Goal: Task Accomplishment & Management: Manage account settings

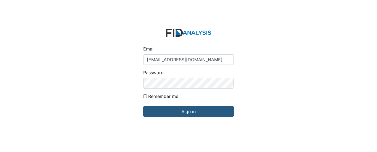
type input "[EMAIL_ADDRESS][DOMAIN_NAME]"
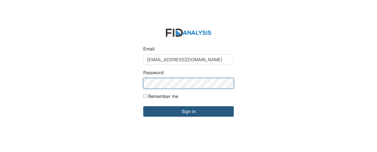
click at [143, 106] on input "Sign in" at bounding box center [188, 111] width 91 height 10
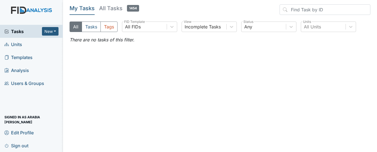
click at [23, 44] on link "Units" at bounding box center [31, 44] width 63 height 13
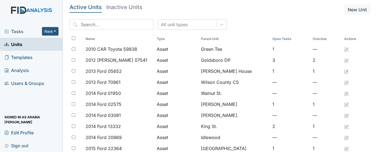
click at [18, 32] on span "Tasks" at bounding box center [23, 31] width 38 height 7
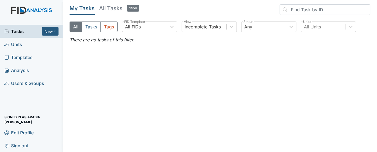
click at [25, 60] on span "Templates" at bounding box center [18, 57] width 28 height 9
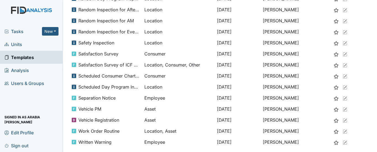
scroll to position [401, 0]
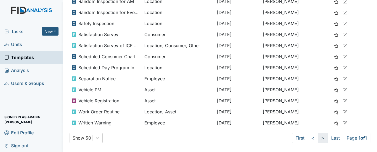
click at [318, 138] on link ">" at bounding box center [323, 138] width 10 height 10
click at [318, 140] on link ">" at bounding box center [323, 138] width 10 height 10
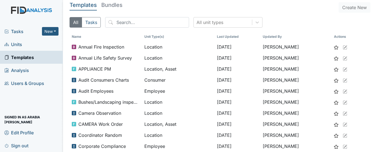
scroll to position [0, 0]
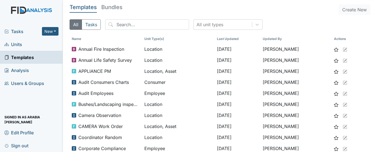
click at [24, 34] on span "Tasks" at bounding box center [23, 31] width 38 height 7
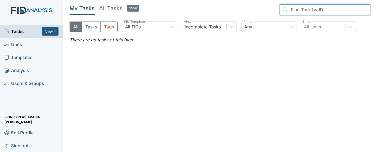
click at [350, 5] on input "search" at bounding box center [325, 9] width 91 height 10
type input "f"
type input "d"
type input "r"
type input "i"
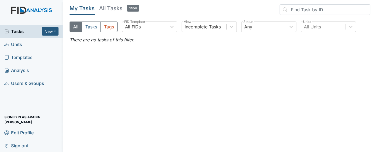
click at [272, 10] on header "My Tasks All Tasks 1454" at bounding box center [220, 10] width 301 height 13
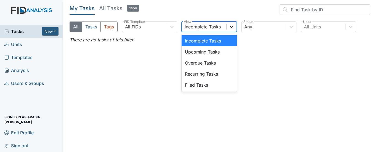
click at [229, 27] on icon at bounding box center [232, 27] width 6 height 6
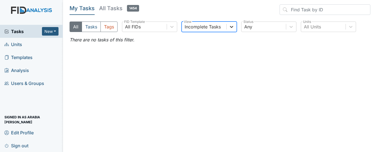
click at [229, 27] on icon at bounding box center [232, 27] width 6 height 6
click at [228, 27] on div at bounding box center [232, 27] width 10 height 10
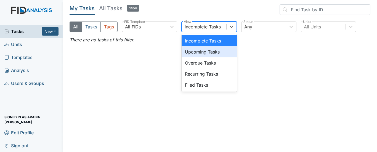
click at [218, 51] on div "Upcoming Tasks" at bounding box center [209, 51] width 55 height 11
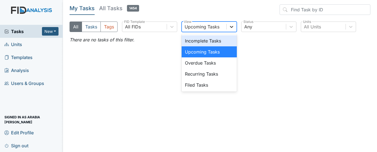
click at [233, 28] on icon at bounding box center [232, 27] width 6 height 6
click at [221, 40] on div "Incomplete Tasks" at bounding box center [209, 40] width 55 height 11
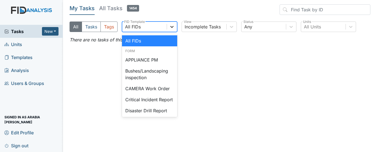
click at [170, 27] on icon at bounding box center [172, 27] width 6 height 6
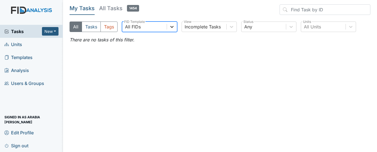
click at [170, 27] on icon at bounding box center [172, 27] width 6 height 6
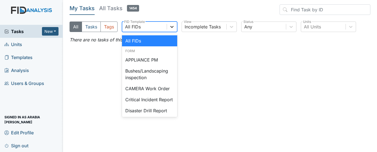
click at [173, 28] on icon at bounding box center [172, 27] width 6 height 6
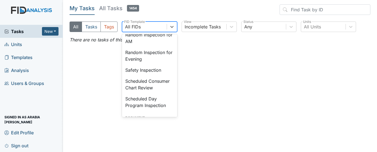
scroll to position [502, 0]
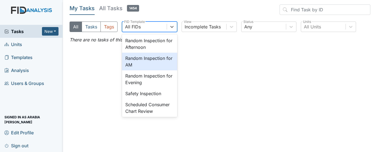
click at [153, 70] on div "Random Inspection for AM" at bounding box center [149, 62] width 55 height 18
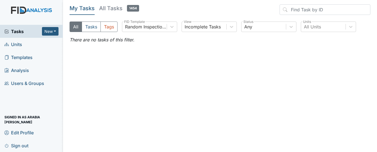
click at [113, 44] on main "My Tasks All Tasks 1454 All Tasks Tags Random Inspection for AM FID Template In…" at bounding box center [220, 76] width 314 height 152
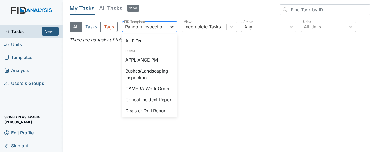
scroll to position [488, 0]
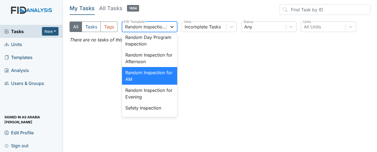
click at [172, 27] on icon at bounding box center [172, 27] width 6 height 6
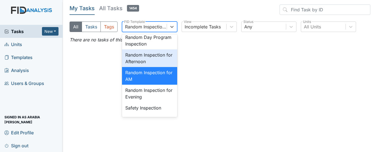
click at [156, 67] on div "Random Inspection for Afternoon" at bounding box center [149, 58] width 55 height 18
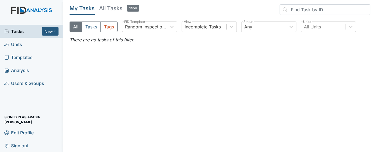
click at [165, 63] on main "My Tasks All Tasks 1454 All Tasks Tags Random Inspection for Afternoon FID Temp…" at bounding box center [220, 76] width 314 height 152
click at [53, 30] on button "New" at bounding box center [50, 31] width 17 height 9
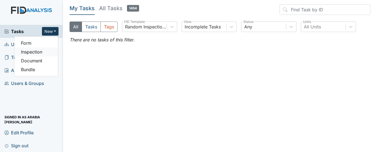
click at [38, 51] on link "Inspection" at bounding box center [36, 52] width 44 height 9
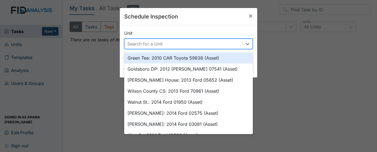
click at [231, 41] on div "Search for a Unit" at bounding box center [184, 44] width 118 height 10
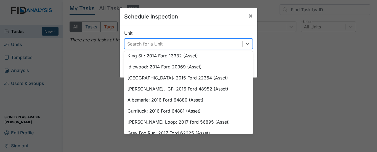
scroll to position [178, 0]
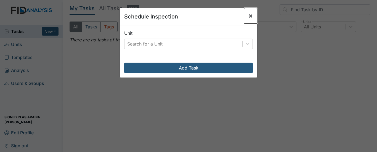
click at [249, 15] on span "×" at bounding box center [251, 16] width 4 height 8
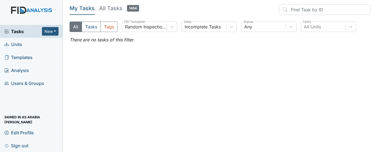
click at [100, 48] on main "My Tasks All Tasks 1454 All Tasks Tags Random Inspection for Afternoon FID Temp…" at bounding box center [220, 76] width 314 height 152
click at [27, 62] on link "Templates" at bounding box center [31, 57] width 63 height 13
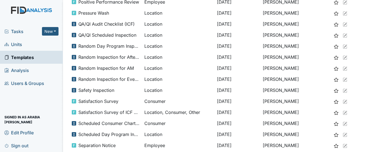
scroll to position [338, 0]
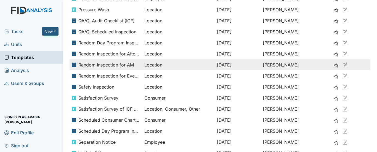
click at [116, 67] on span "Random Inspection for AM" at bounding box center [106, 65] width 56 height 7
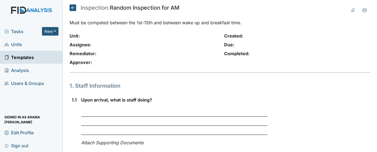
click at [71, 6] on icon at bounding box center [73, 7] width 7 height 7
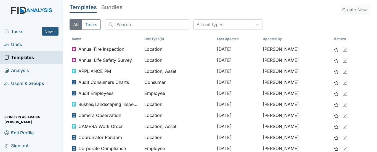
click at [31, 84] on span "Users & Groups" at bounding box center [24, 83] width 40 height 9
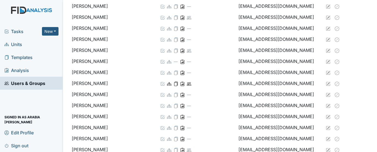
scroll to position [922, 0]
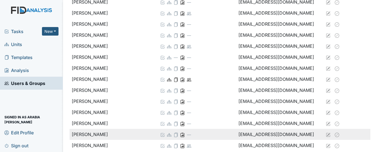
click at [150, 135] on td "[PERSON_NAME]" at bounding box center [114, 134] width 88 height 11
click at [96, 138] on td "Stallings, Dorothy" at bounding box center [114, 134] width 88 height 11
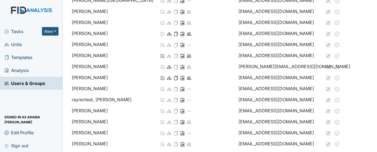
scroll to position [0, 0]
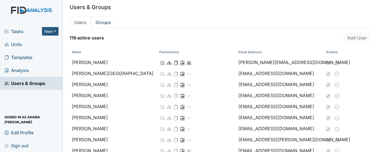
click at [107, 24] on link "Groups" at bounding box center [103, 23] width 25 height 12
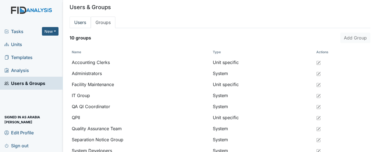
click at [79, 22] on link "Users" at bounding box center [80, 23] width 21 height 12
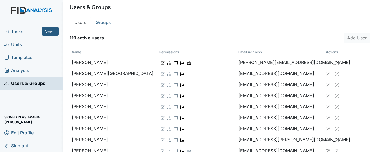
click at [38, 67] on link "Analysis" at bounding box center [31, 70] width 63 height 13
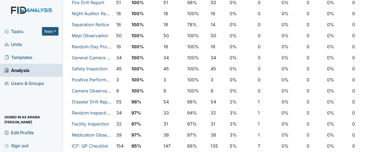
scroll to position [74, 0]
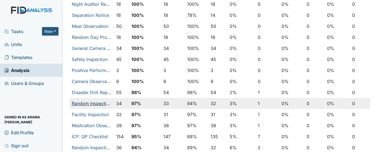
click at [80, 103] on link "Random Inspection for Afternoon" at bounding box center [106, 104] width 69 height 6
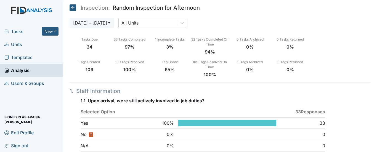
click at [21, 57] on span "Templates" at bounding box center [18, 57] width 28 height 9
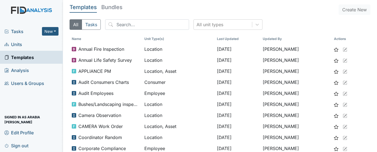
click at [17, 44] on span "Units" at bounding box center [13, 44] width 18 height 9
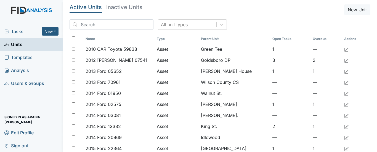
click at [129, 7] on h5 "Inactive Units" at bounding box center [124, 7] width 36 height 6
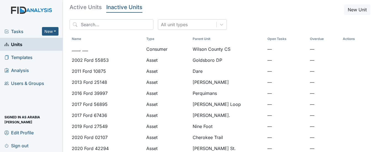
click at [78, 7] on h5 "Active Units" at bounding box center [86, 7] width 32 height 6
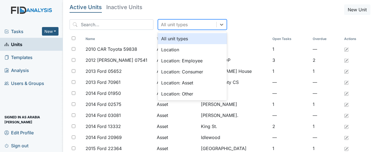
click at [192, 26] on div "All unit types" at bounding box center [187, 25] width 58 height 10
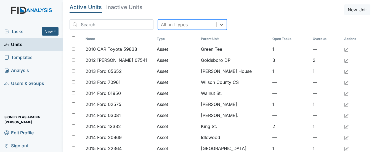
click at [192, 26] on div "All unit types" at bounding box center [187, 25] width 58 height 10
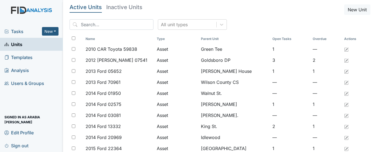
click at [16, 130] on span "Edit Profile" at bounding box center [18, 132] width 29 height 9
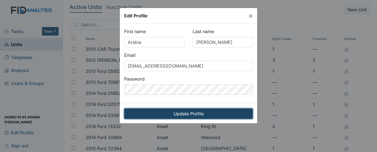
click at [219, 115] on input "Update Profile" at bounding box center [188, 114] width 129 height 10
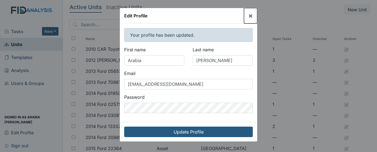
click at [252, 15] on span "×" at bounding box center [251, 16] width 4 height 8
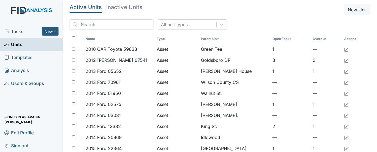
click at [31, 148] on link "Sign out" at bounding box center [31, 145] width 63 height 13
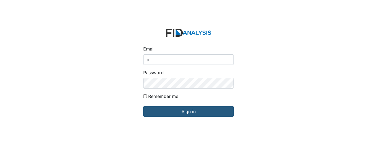
type input "[EMAIL_ADDRESS][DOMAIN_NAME]"
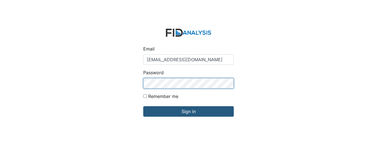
click at [143, 106] on input "Sign in" at bounding box center [188, 111] width 91 height 10
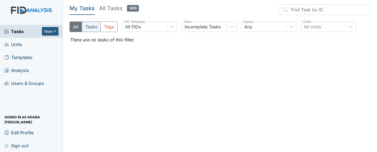
click at [94, 29] on button "Tasks" at bounding box center [91, 27] width 19 height 10
click at [112, 28] on button "Tags" at bounding box center [109, 27] width 17 height 10
click at [97, 27] on button "Tasks" at bounding box center [91, 27] width 19 height 10
click at [21, 144] on span "Sign out" at bounding box center [16, 145] width 24 height 9
